Goal: Register for event/course

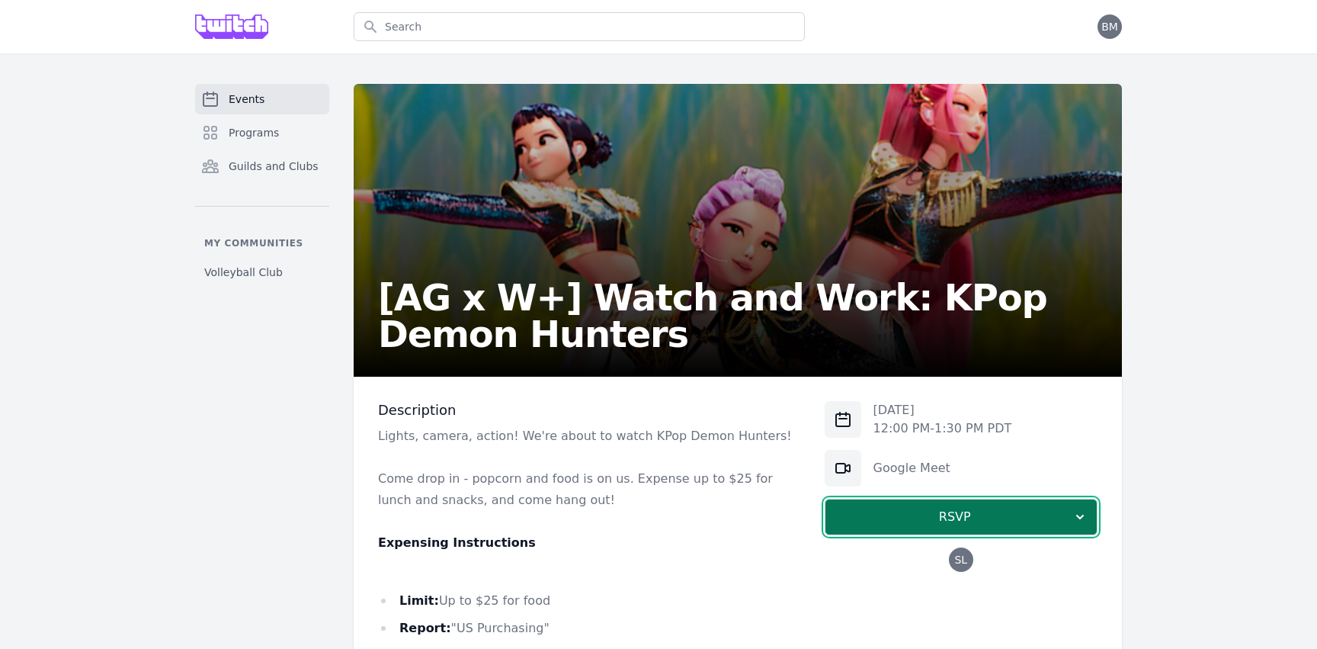
click at [999, 510] on span "RSVP" at bounding box center [955, 517] width 235 height 18
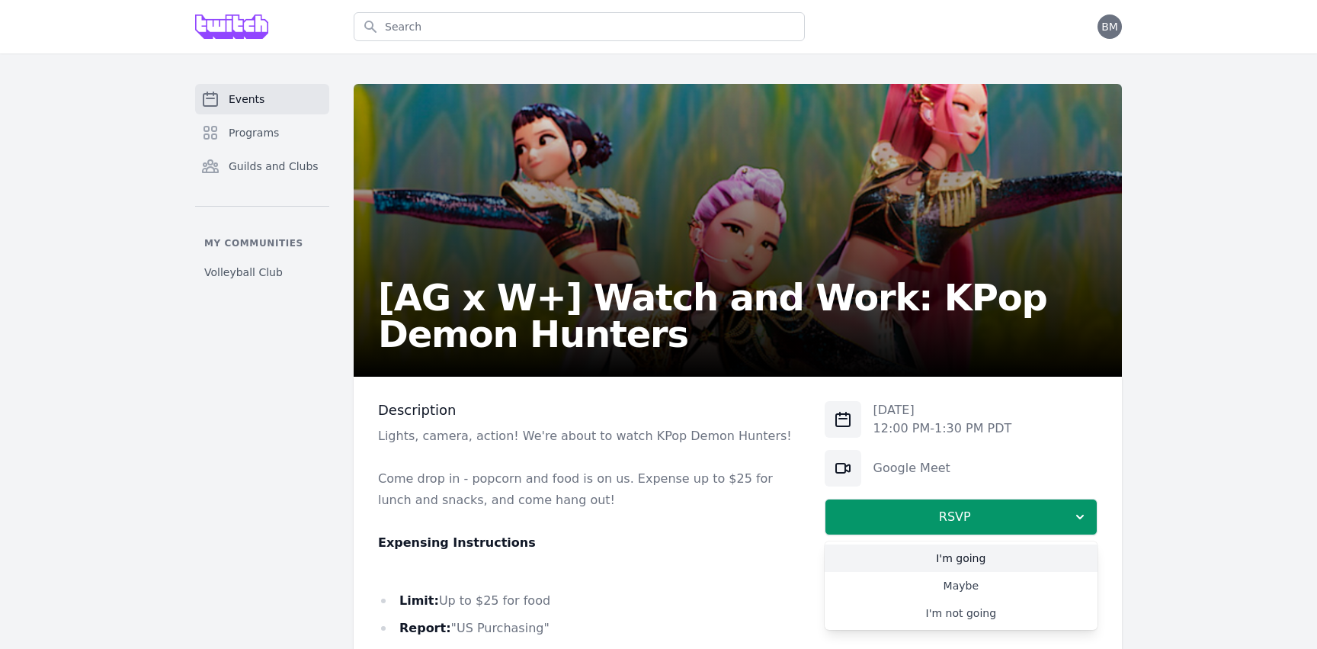
click at [973, 561] on link "I'm going" at bounding box center [961, 557] width 273 height 27
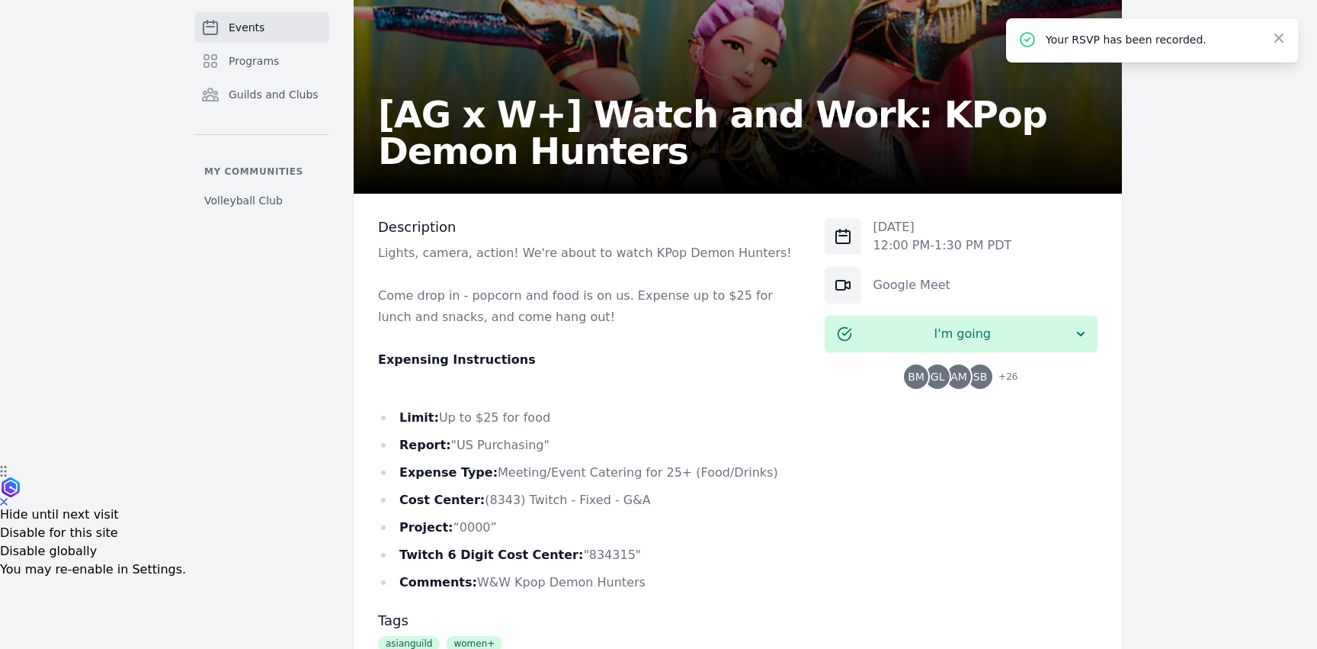
scroll to position [122, 0]
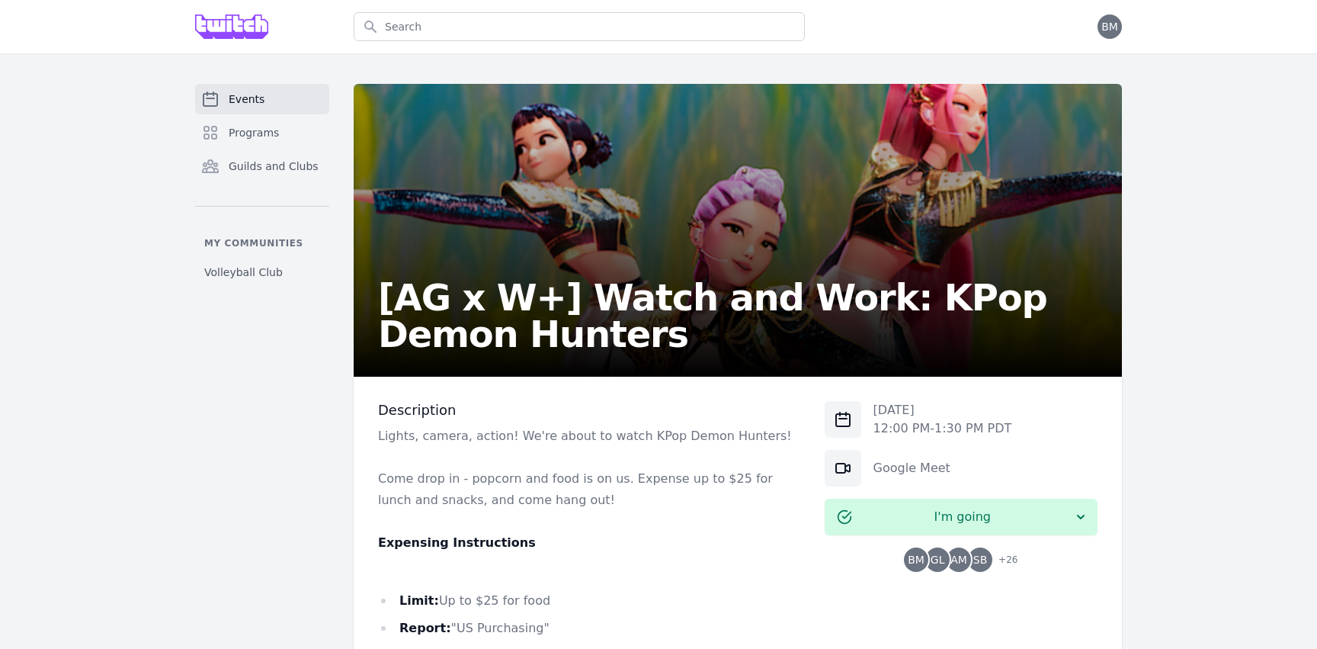
click at [1008, 560] on span "+ 26" at bounding box center [1003, 560] width 28 height 21
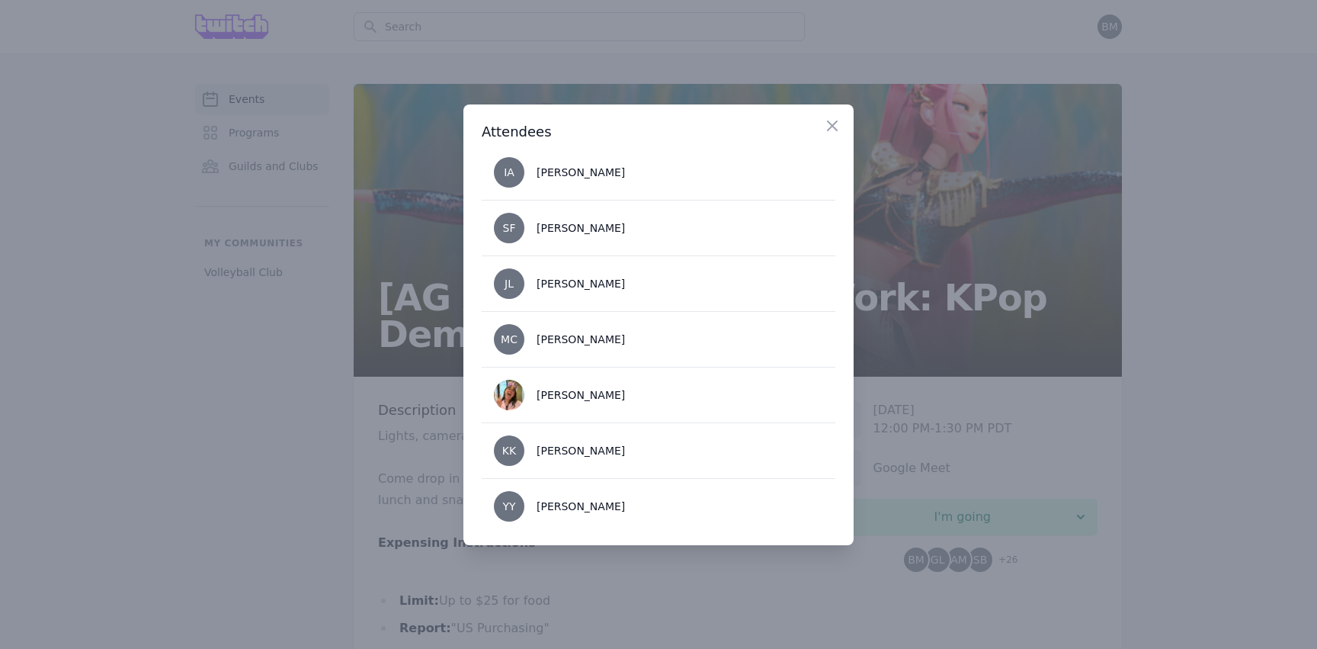
scroll to position [1295, 0]
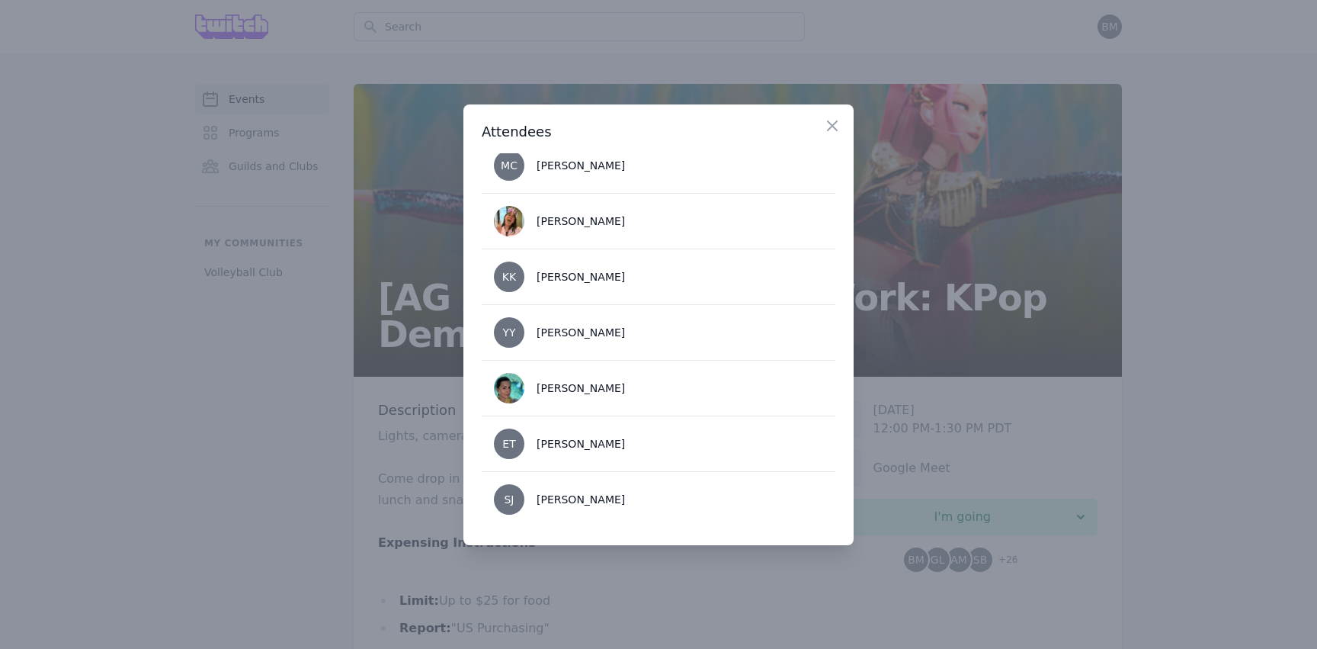
click at [990, 261] on div at bounding box center [658, 324] width 1317 height 649
